Goal: Task Accomplishment & Management: Use online tool/utility

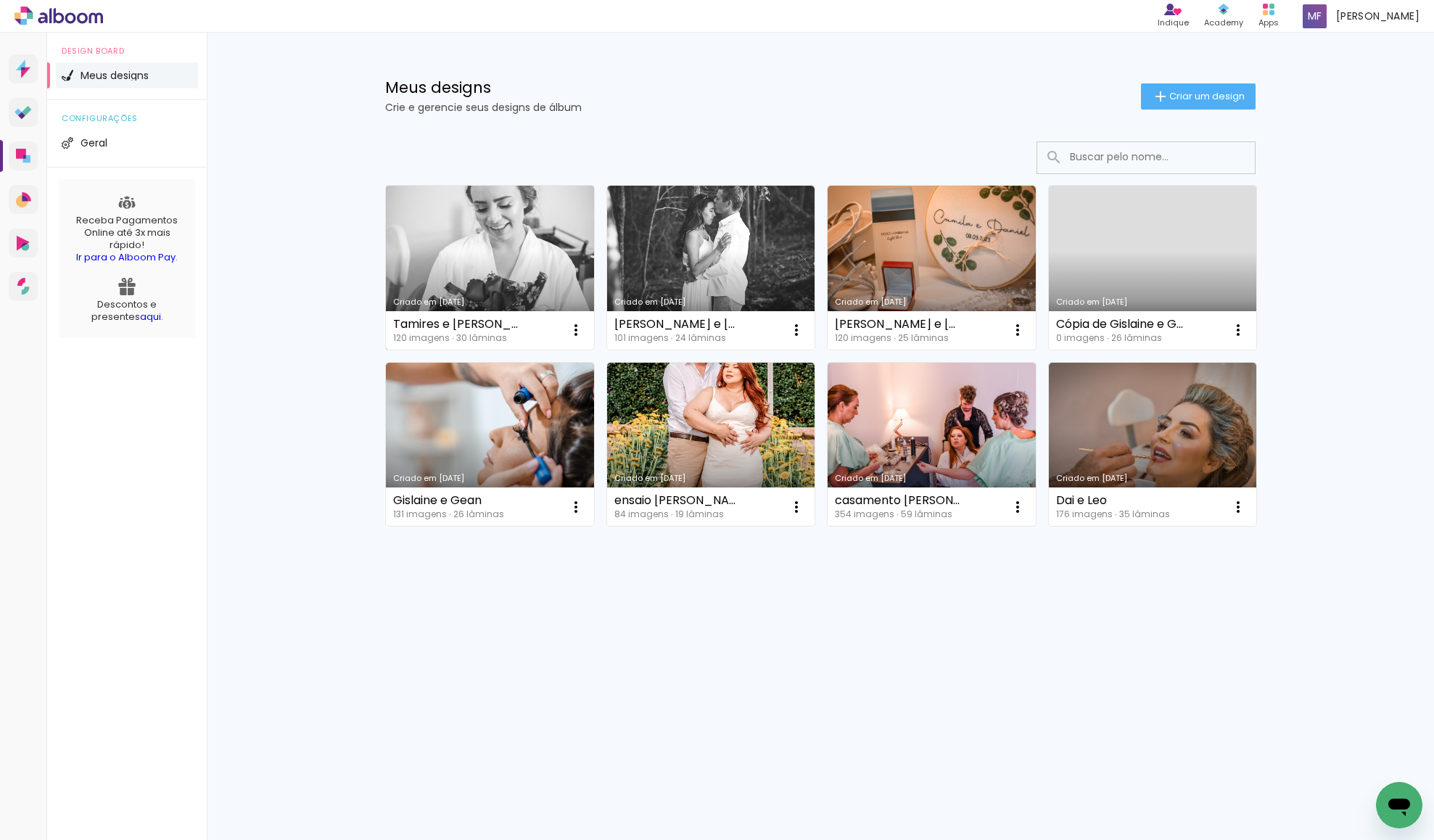
click at [522, 244] on link "Criado em [DATE]" at bounding box center [490, 268] width 208 height 164
